Goal: Task Accomplishment & Management: Manage account settings

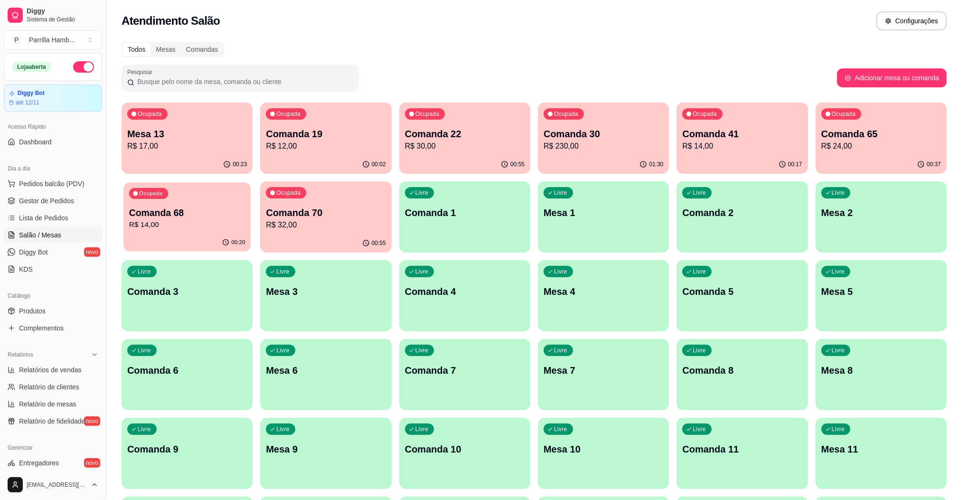
click at [212, 231] on div "Ocupada Comanda 68 R$ 14,00" at bounding box center [187, 207] width 127 height 51
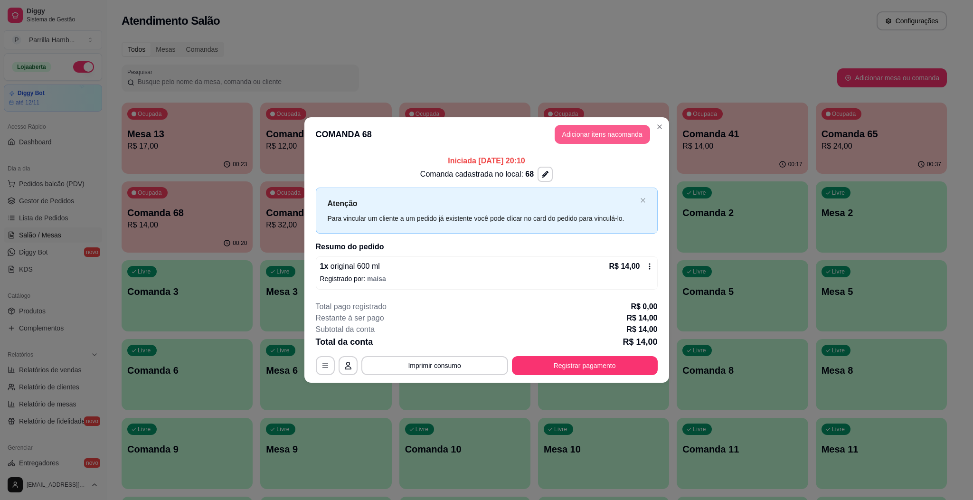
click at [609, 138] on button "Adicionar itens na comanda" at bounding box center [602, 134] width 95 height 19
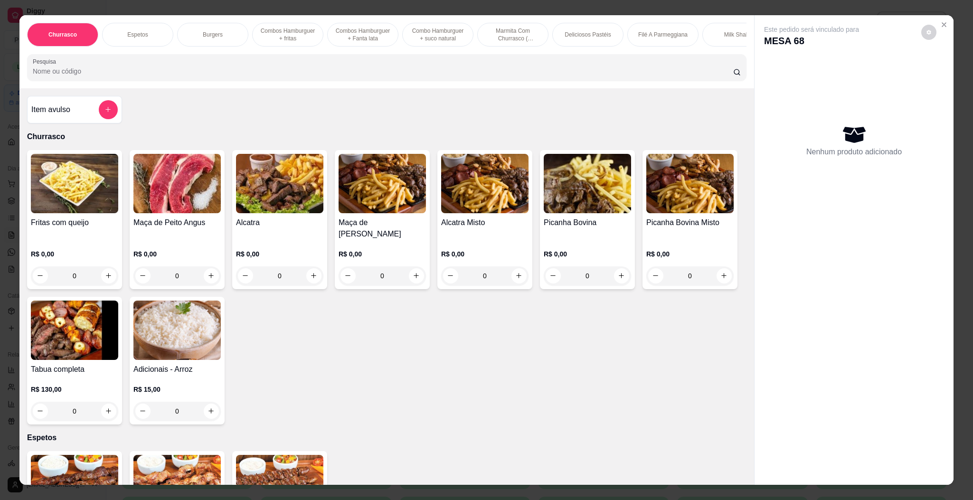
click at [360, 88] on div "Churrasco Espetos Burgers Combos Hamburguer + fritas Combos Hamburguer + Fanta …" at bounding box center [386, 51] width 735 height 73
click at [371, 76] on input "Pesquisa" at bounding box center [383, 72] width 701 height 10
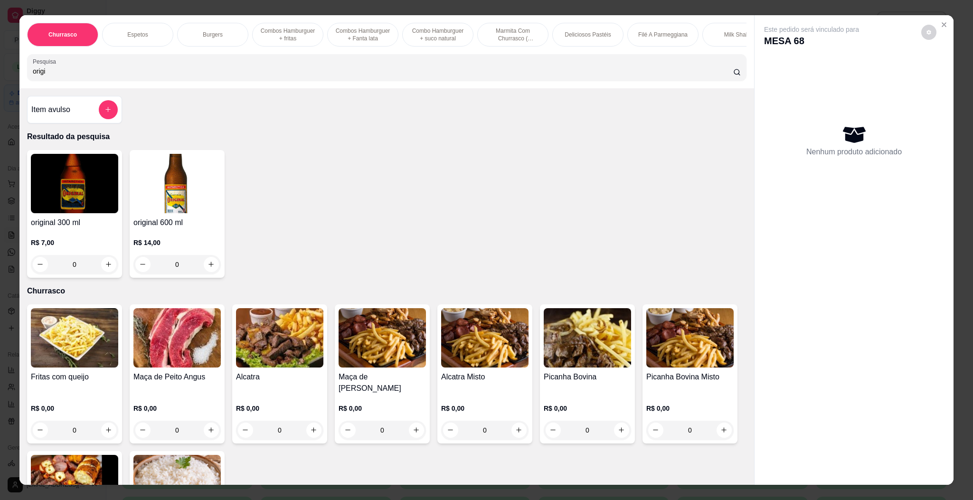
type input "origi"
click at [178, 213] on img at bounding box center [176, 183] width 87 height 59
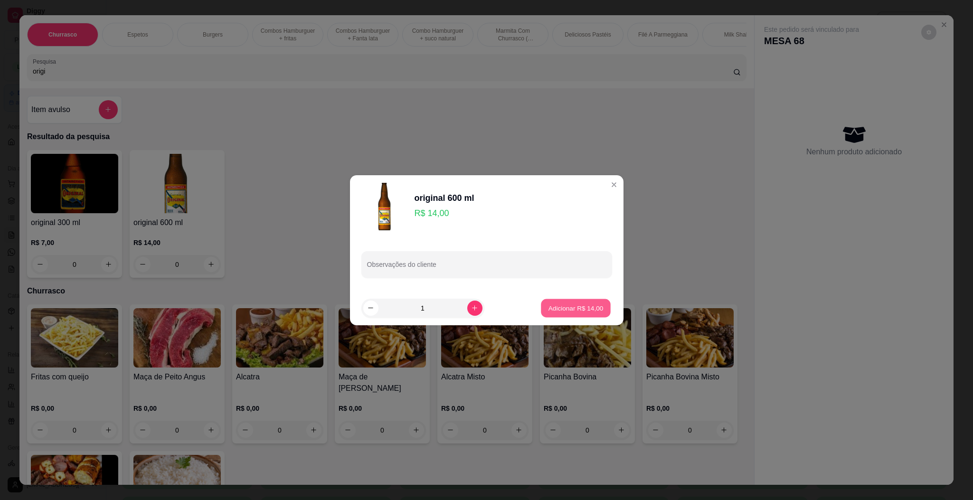
click at [568, 316] on button "Adicionar R$ 14,00" at bounding box center [577, 308] width 70 height 19
type input "1"
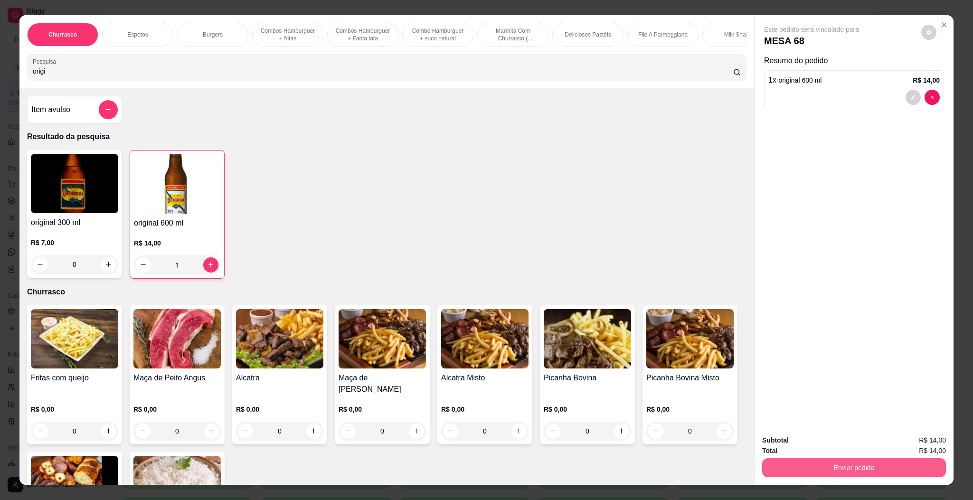
click at [855, 468] on button "Enviar pedido" at bounding box center [854, 467] width 184 height 19
click at [938, 442] on button "Enviar pedido" at bounding box center [920, 445] width 54 height 18
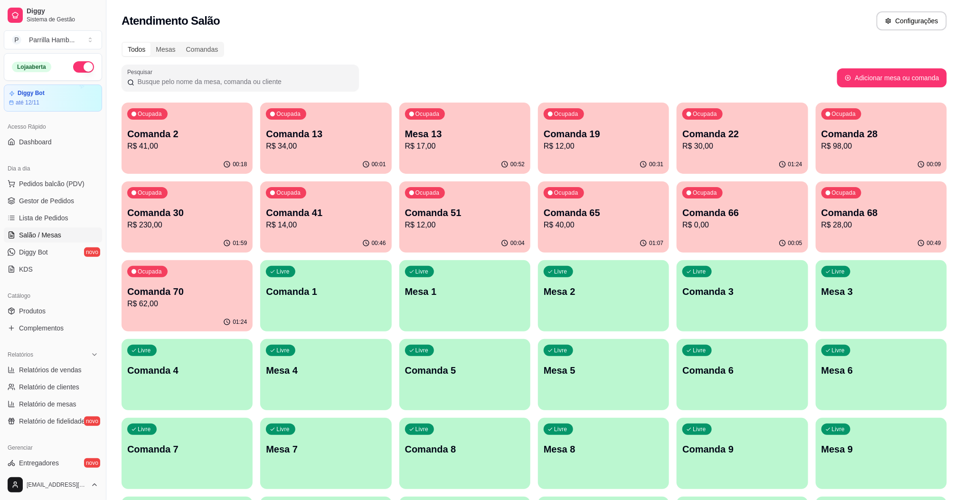
click at [201, 117] on div "Ocupada Comanda 2 R$ 41,00" at bounding box center [187, 129] width 131 height 53
click at [168, 51] on div "Mesas" at bounding box center [166, 49] width 30 height 13
click at [151, 43] on input "Mesas" at bounding box center [151, 43] width 0 height 0
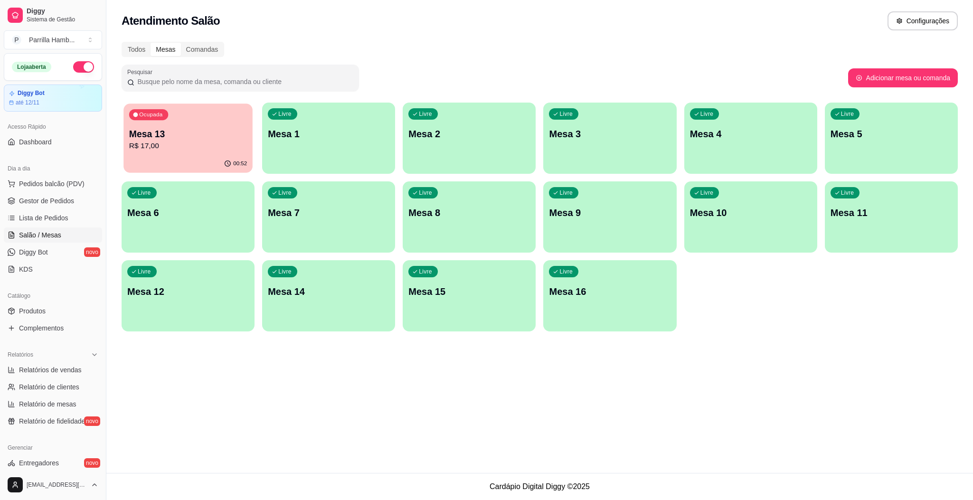
click at [188, 143] on p "R$ 17,00" at bounding box center [188, 146] width 118 height 11
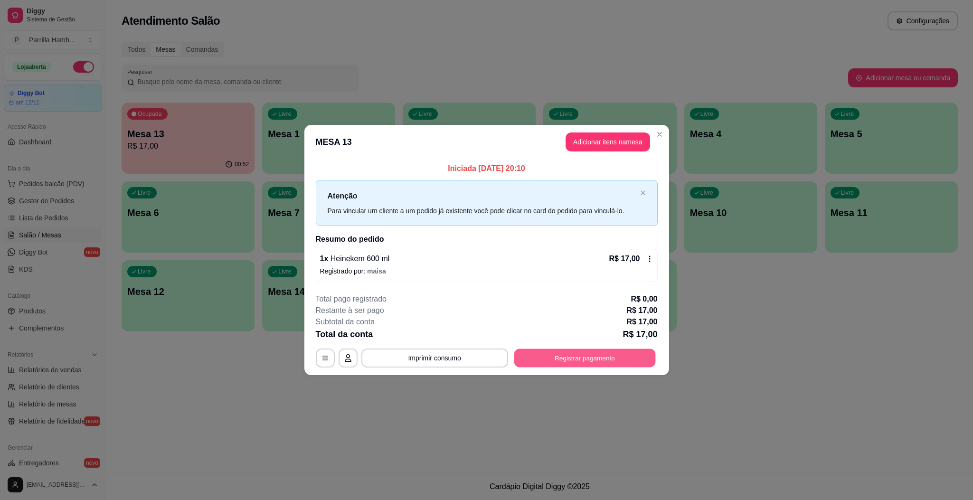
click at [589, 356] on button "Registrar pagamento" at bounding box center [585, 358] width 142 height 19
click at [486, 262] on div "1 x Heinekem 600 ml R$ 17,00" at bounding box center [486, 258] width 333 height 11
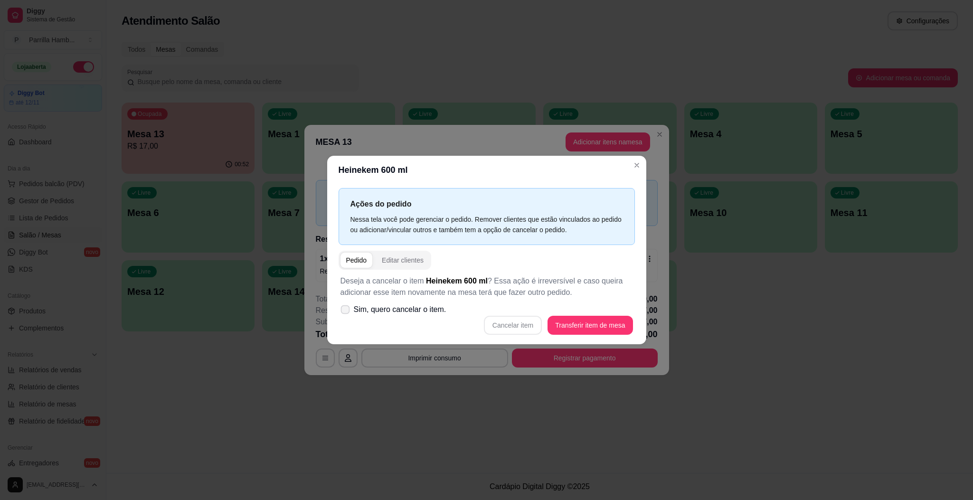
click at [402, 314] on span "Sim, quero cancelar o item." at bounding box center [400, 309] width 93 height 11
click at [346, 314] on input "Sim, quero cancelar o item." at bounding box center [343, 314] width 6 height 6
checkbox input "true"
click at [523, 330] on button "Cancelar item" at bounding box center [513, 325] width 57 height 19
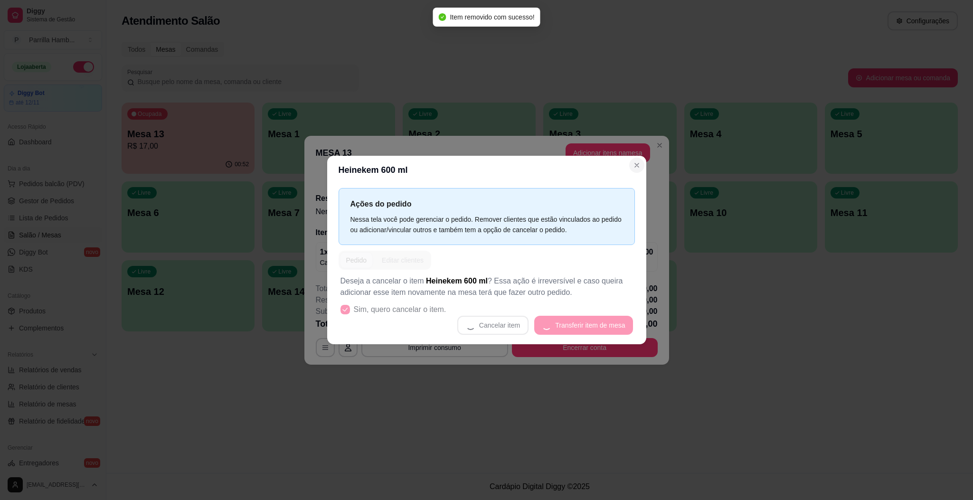
click at [636, 158] on button "Close" at bounding box center [636, 165] width 15 height 15
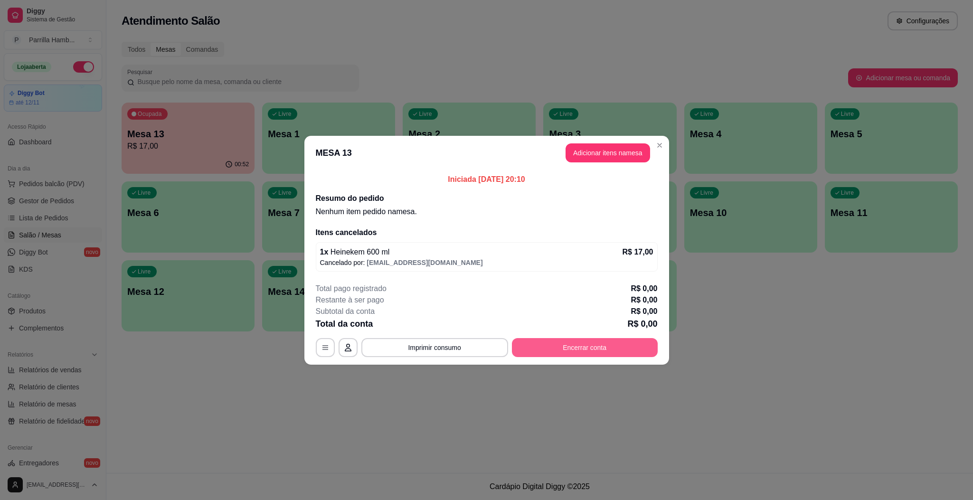
click at [593, 345] on button "Encerrar conta" at bounding box center [585, 347] width 146 height 19
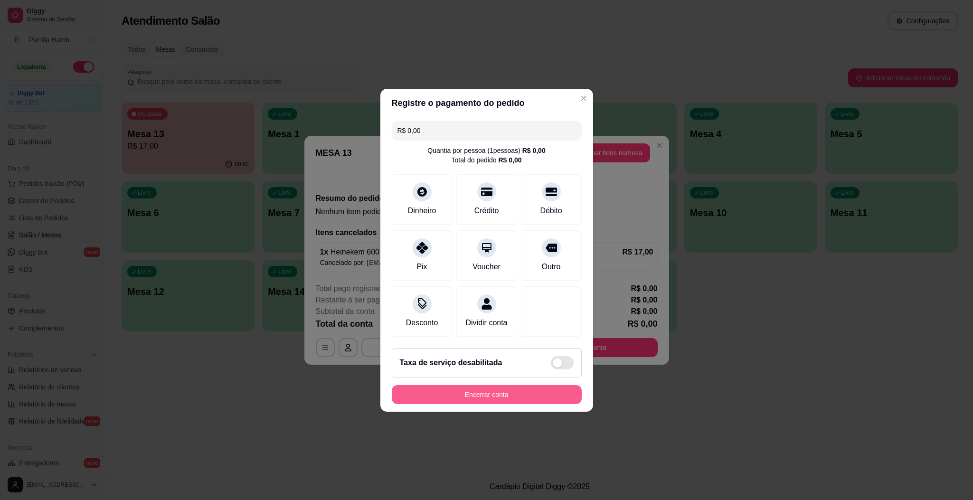
click at [532, 412] on footer "Taxa de serviço desabilitada Encerrar conta" at bounding box center [487, 376] width 213 height 71
click at [532, 404] on button "Encerrar conta" at bounding box center [487, 394] width 190 height 19
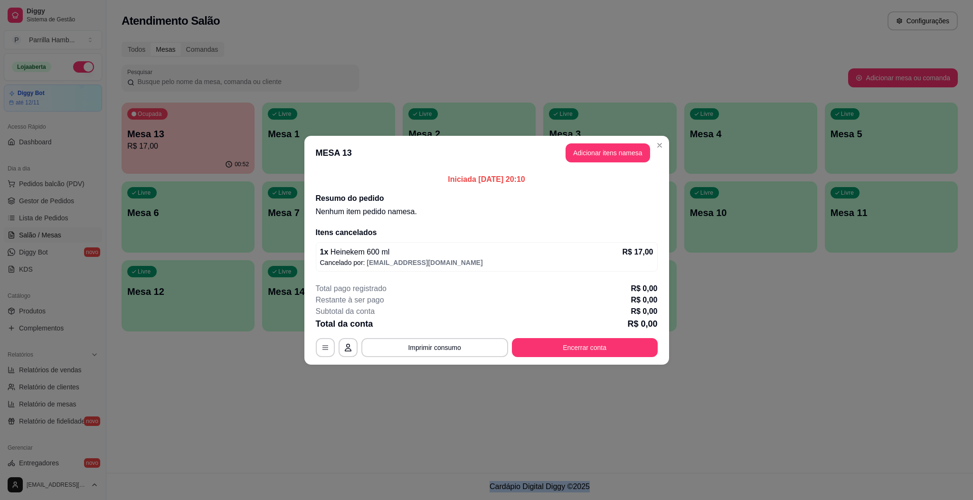
click at [638, 399] on div "Atendimento Salão Configurações Todos Mesas Comandas Pesquisar Adicionar mesa o…" at bounding box center [539, 236] width 867 height 473
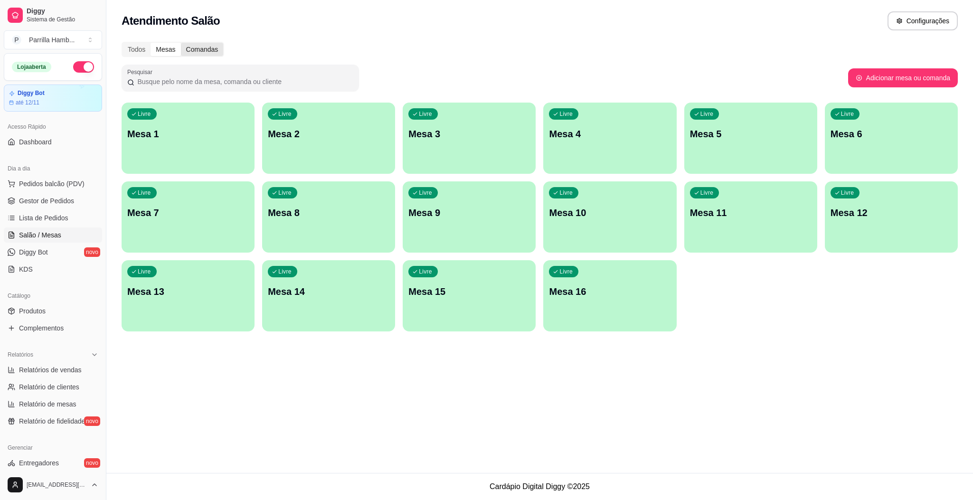
click at [209, 53] on div "Comandas" at bounding box center [202, 49] width 43 height 13
click at [181, 43] on input "Comandas" at bounding box center [181, 43] width 0 height 0
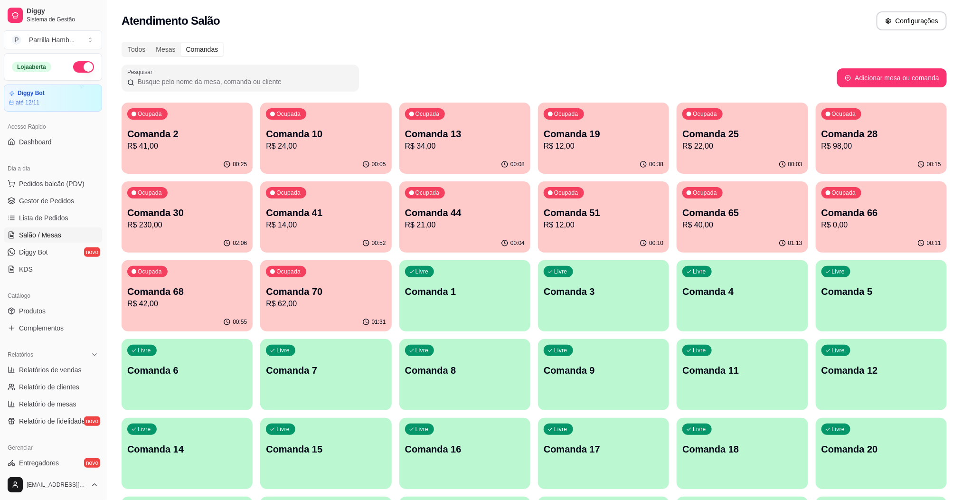
click at [199, 200] on div "Ocupada Comanda 30 R$ 230,00" at bounding box center [187, 207] width 131 height 53
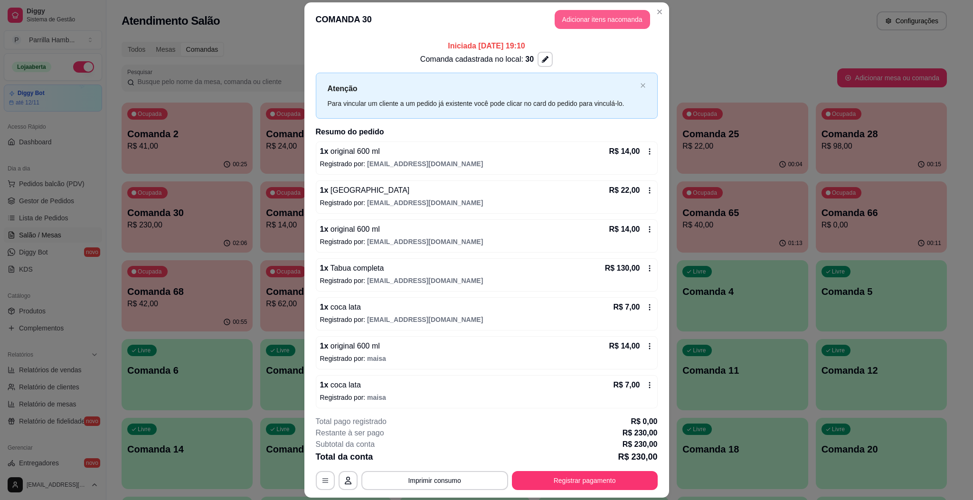
click at [569, 25] on button "Adicionar itens na comanda" at bounding box center [602, 19] width 95 height 19
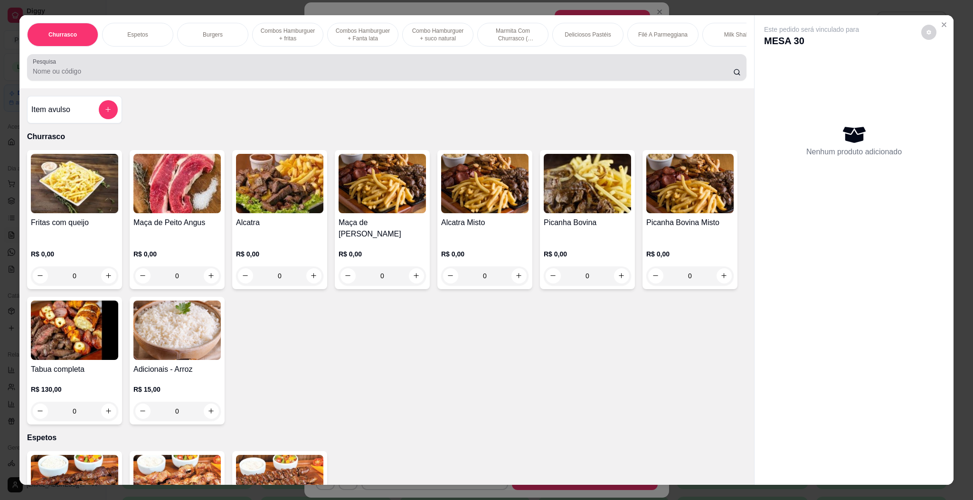
click at [444, 70] on div at bounding box center [387, 67] width 708 height 19
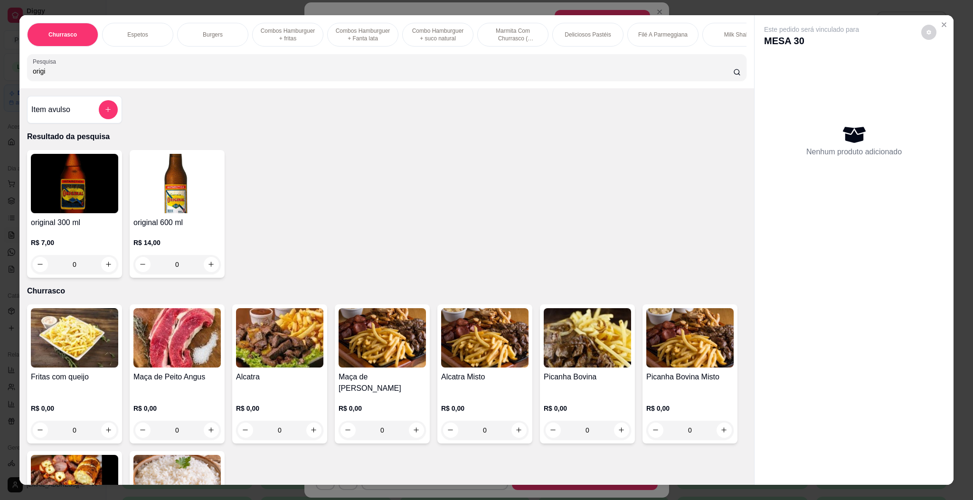
type input "origi"
click at [199, 202] on img at bounding box center [176, 183] width 87 height 59
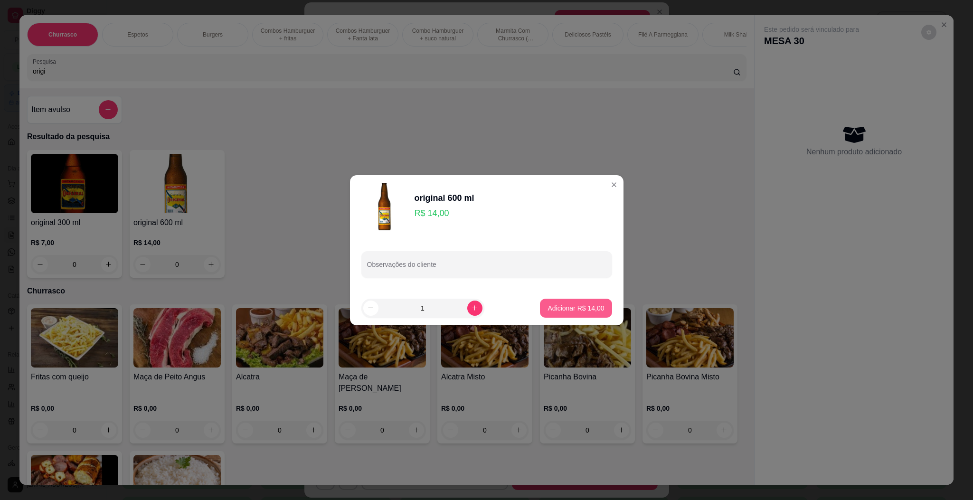
click at [542, 302] on button "Adicionar R$ 14,00" at bounding box center [576, 308] width 72 height 19
type input "1"
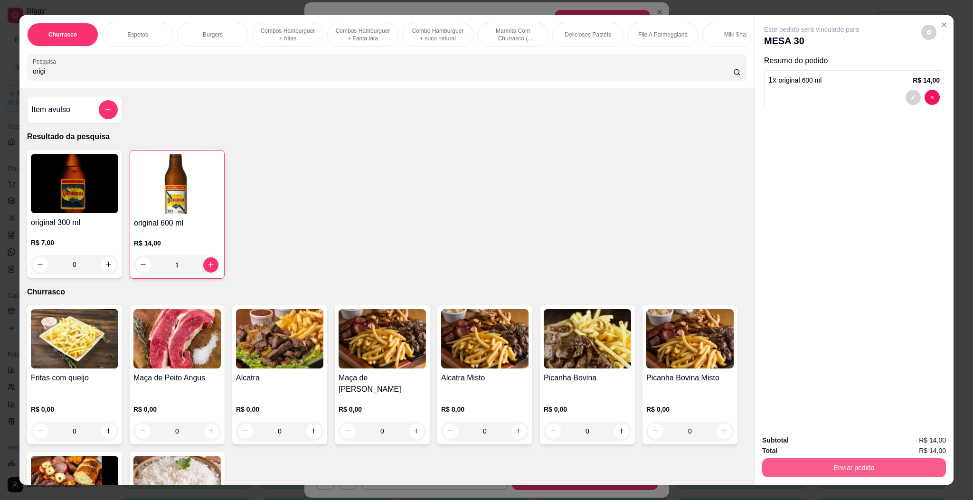
click at [841, 462] on button "Enviar pedido" at bounding box center [854, 467] width 184 height 19
click at [918, 440] on button "Enviar pedido" at bounding box center [920, 445] width 54 height 18
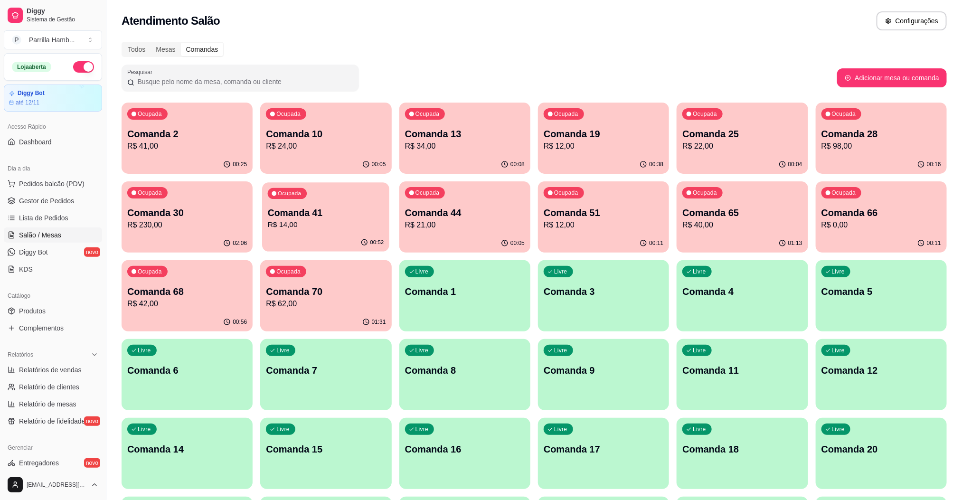
click at [350, 228] on p "R$ 14,00" at bounding box center [326, 224] width 116 height 11
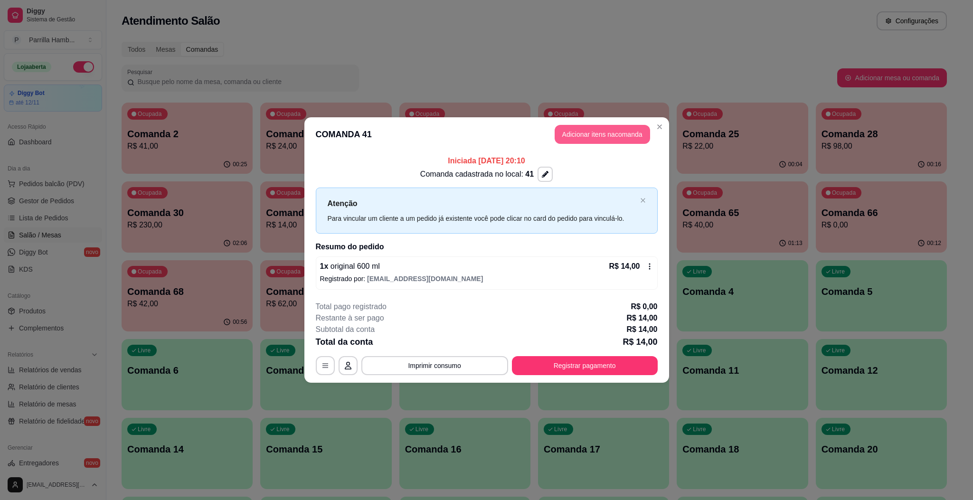
click at [572, 137] on button "Adicionar itens na comanda" at bounding box center [602, 134] width 95 height 19
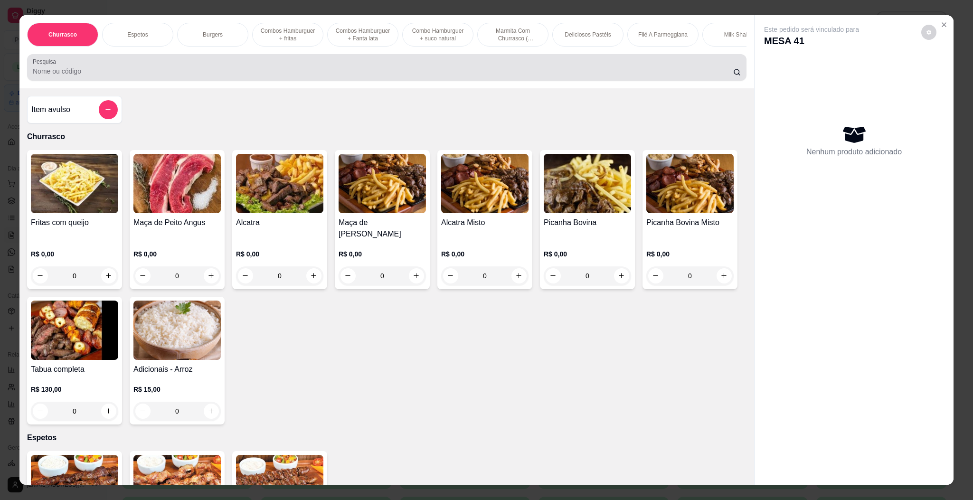
click at [450, 76] on input "Pesquisa" at bounding box center [383, 72] width 701 height 10
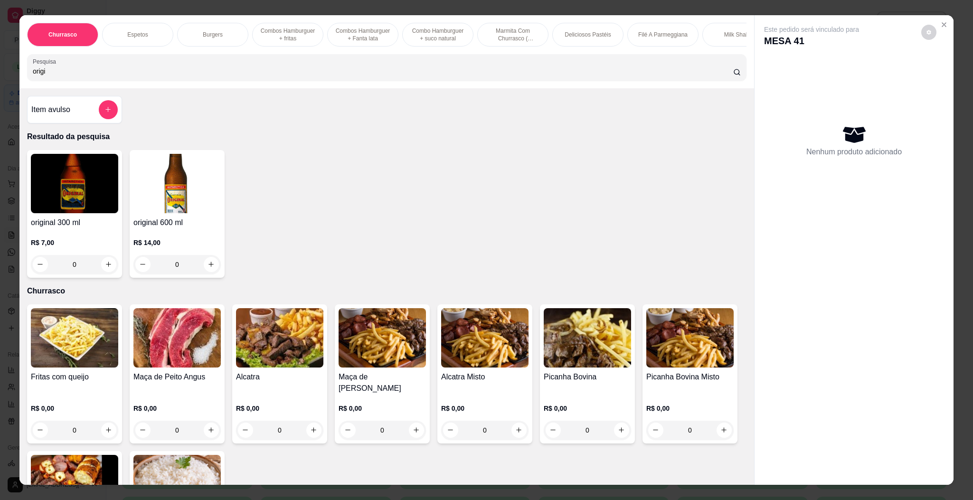
type input "origi"
click at [164, 195] on img at bounding box center [176, 183] width 87 height 59
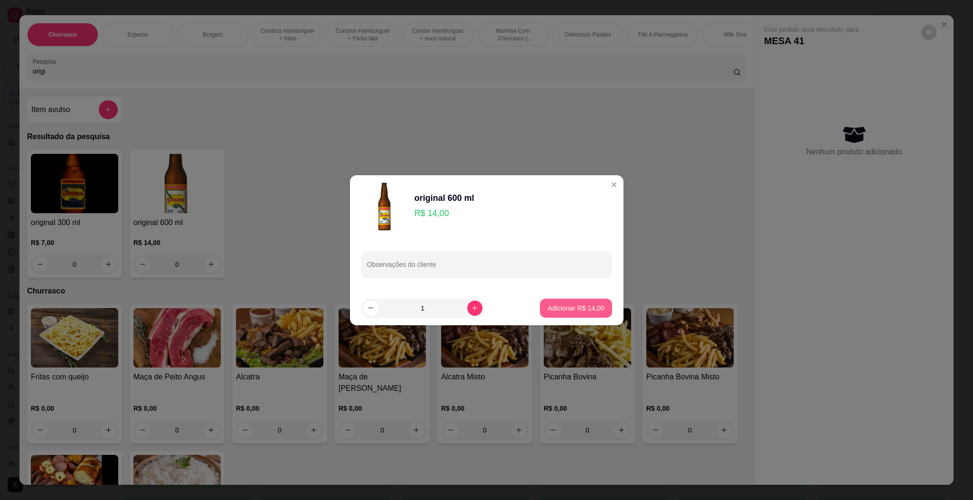
click at [570, 305] on p "Adicionar R$ 14,00" at bounding box center [576, 309] width 57 height 10
type input "1"
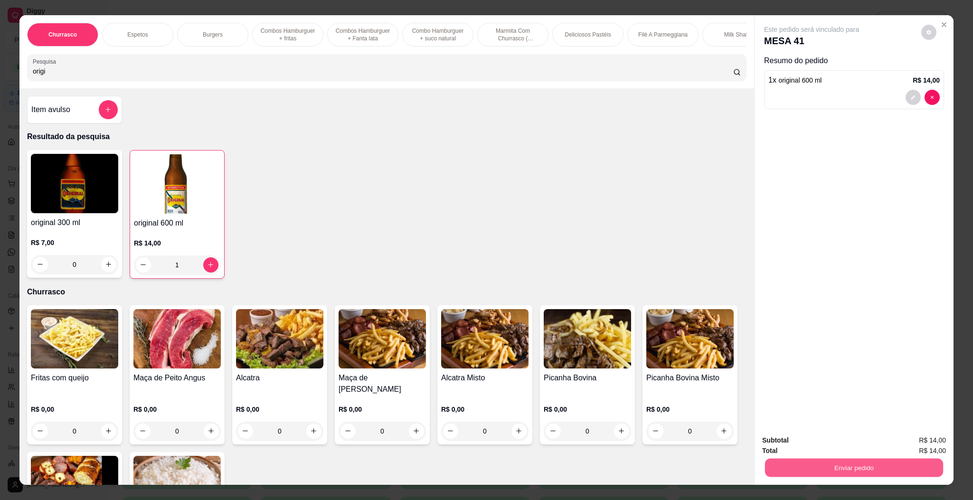
click at [834, 462] on button "Enviar pedido" at bounding box center [854, 468] width 178 height 19
click at [901, 445] on button "Enviar pedido" at bounding box center [920, 445] width 52 height 18
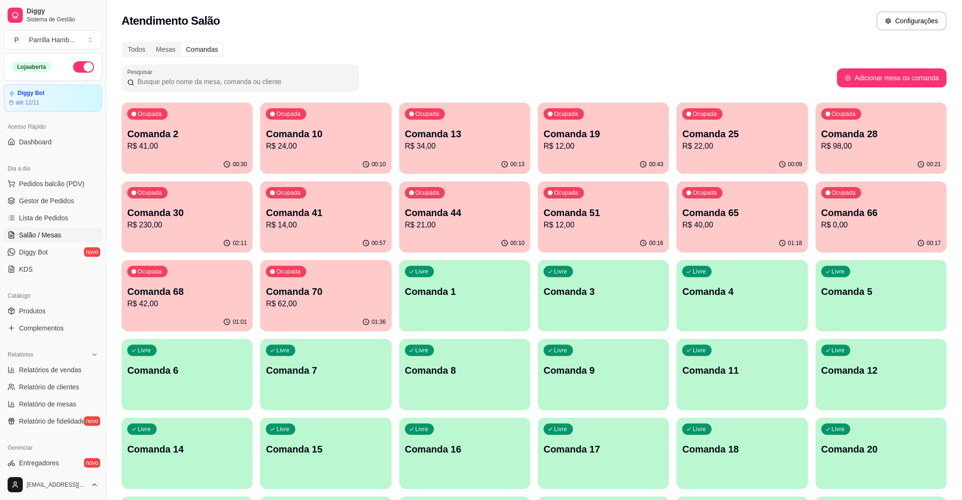
click at [158, 309] on div "Ocupada Comanda 68 R$ 42,00" at bounding box center [187, 286] width 131 height 53
click at [328, 113] on div "Ocupada Comanda 10 R$ 24,00" at bounding box center [325, 129] width 127 height 51
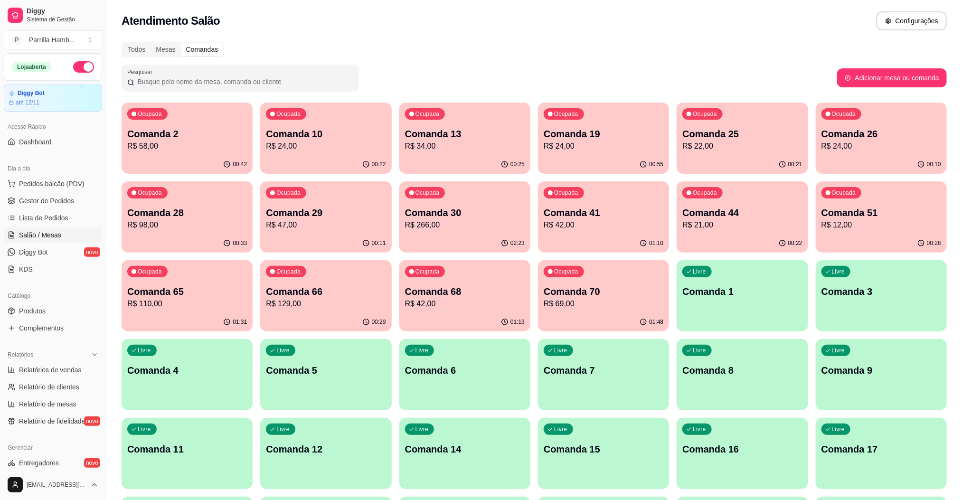
click at [452, 228] on p "R$ 266,00" at bounding box center [465, 224] width 120 height 11
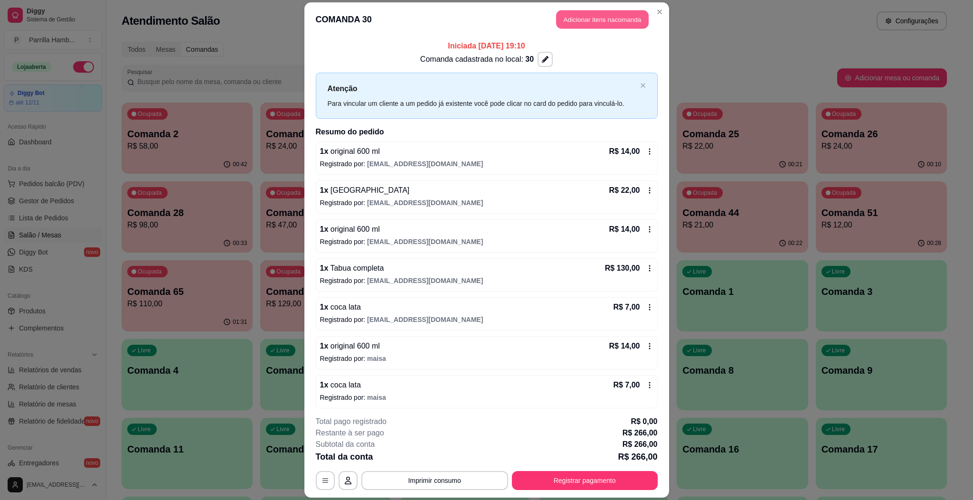
click at [601, 20] on button "Adicionar itens na comanda" at bounding box center [602, 19] width 93 height 19
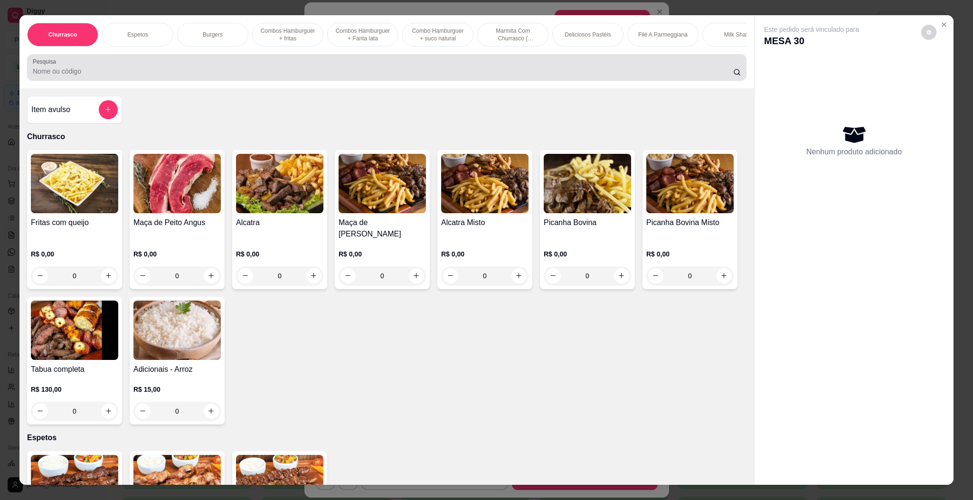
click at [396, 76] on input "Pesquisa" at bounding box center [383, 72] width 701 height 10
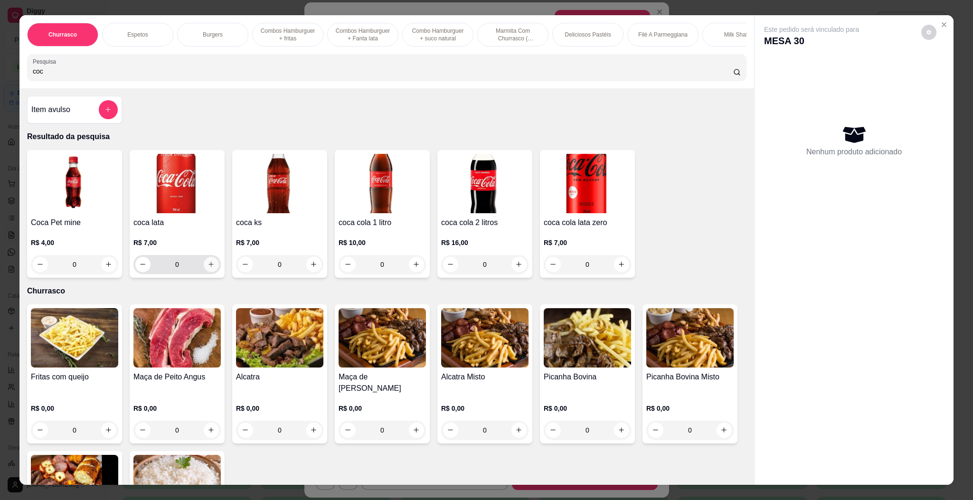
type input "coc"
click at [209, 268] on icon "increase-product-quantity" at bounding box center [211, 264] width 7 height 7
type input "1"
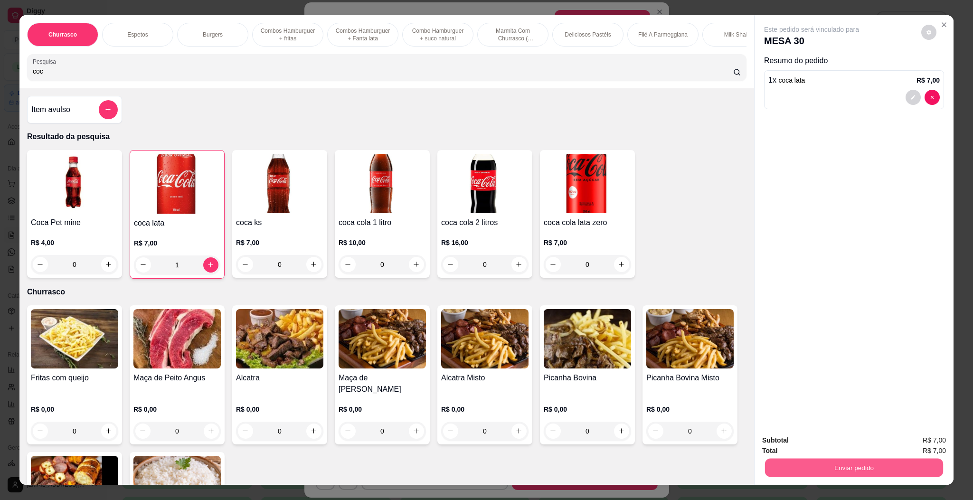
click at [897, 462] on button "Enviar pedido" at bounding box center [854, 468] width 178 height 19
click at [915, 448] on button "Enviar pedido" at bounding box center [920, 445] width 54 height 18
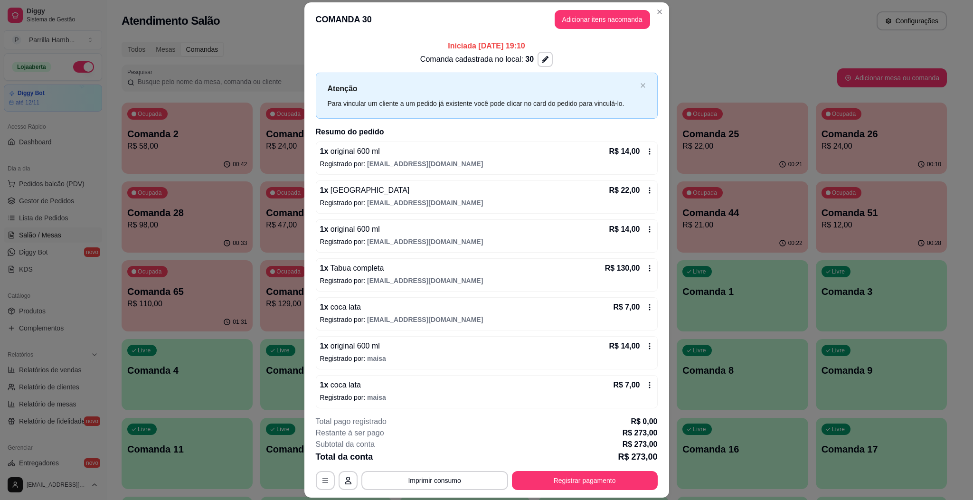
click at [624, 270] on div "R$ 130,00" at bounding box center [629, 268] width 48 height 11
